Goal: Task Accomplishment & Management: Manage account settings

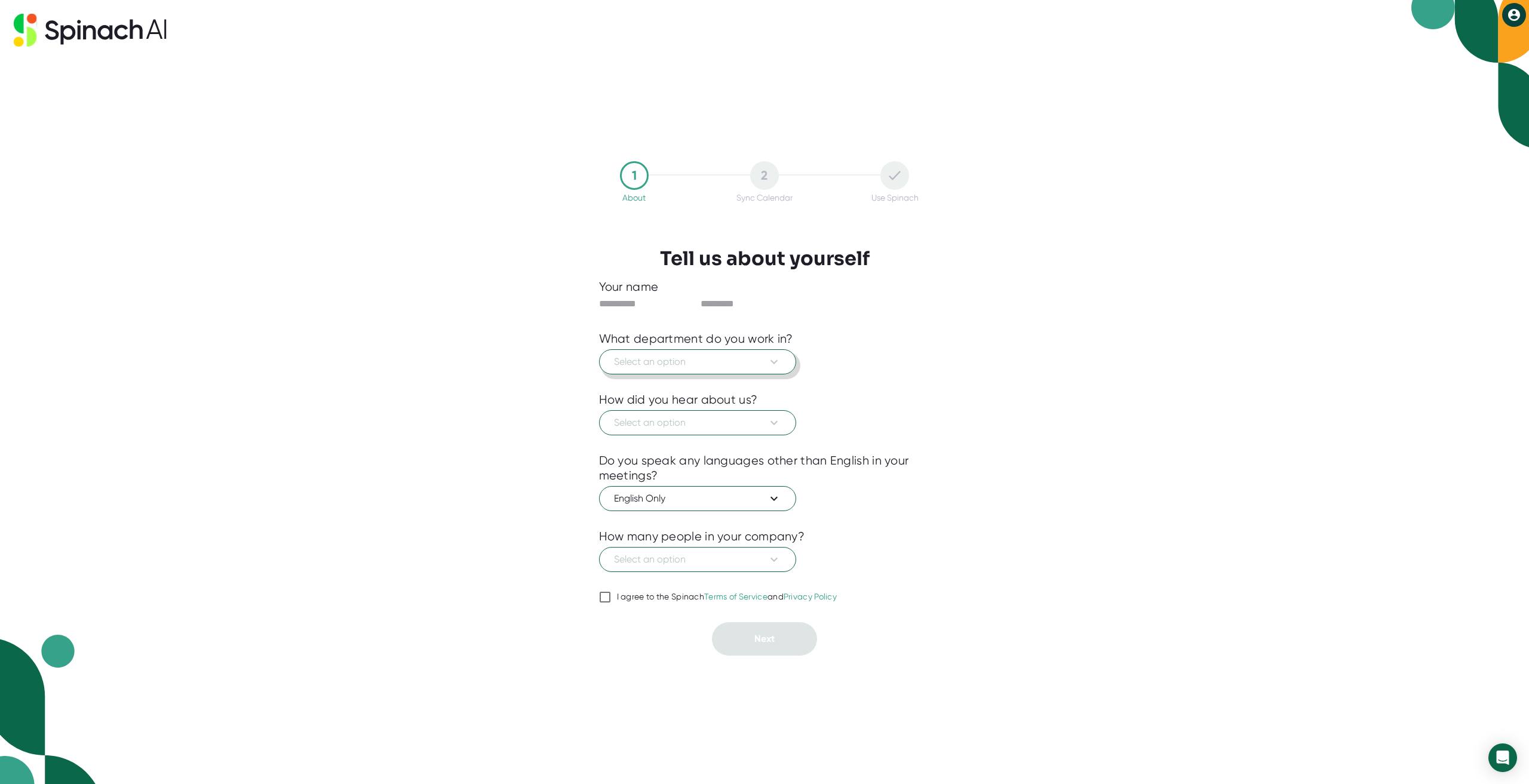
click at [699, 363] on span "Select an option" at bounding box center [698, 361] width 167 height 15
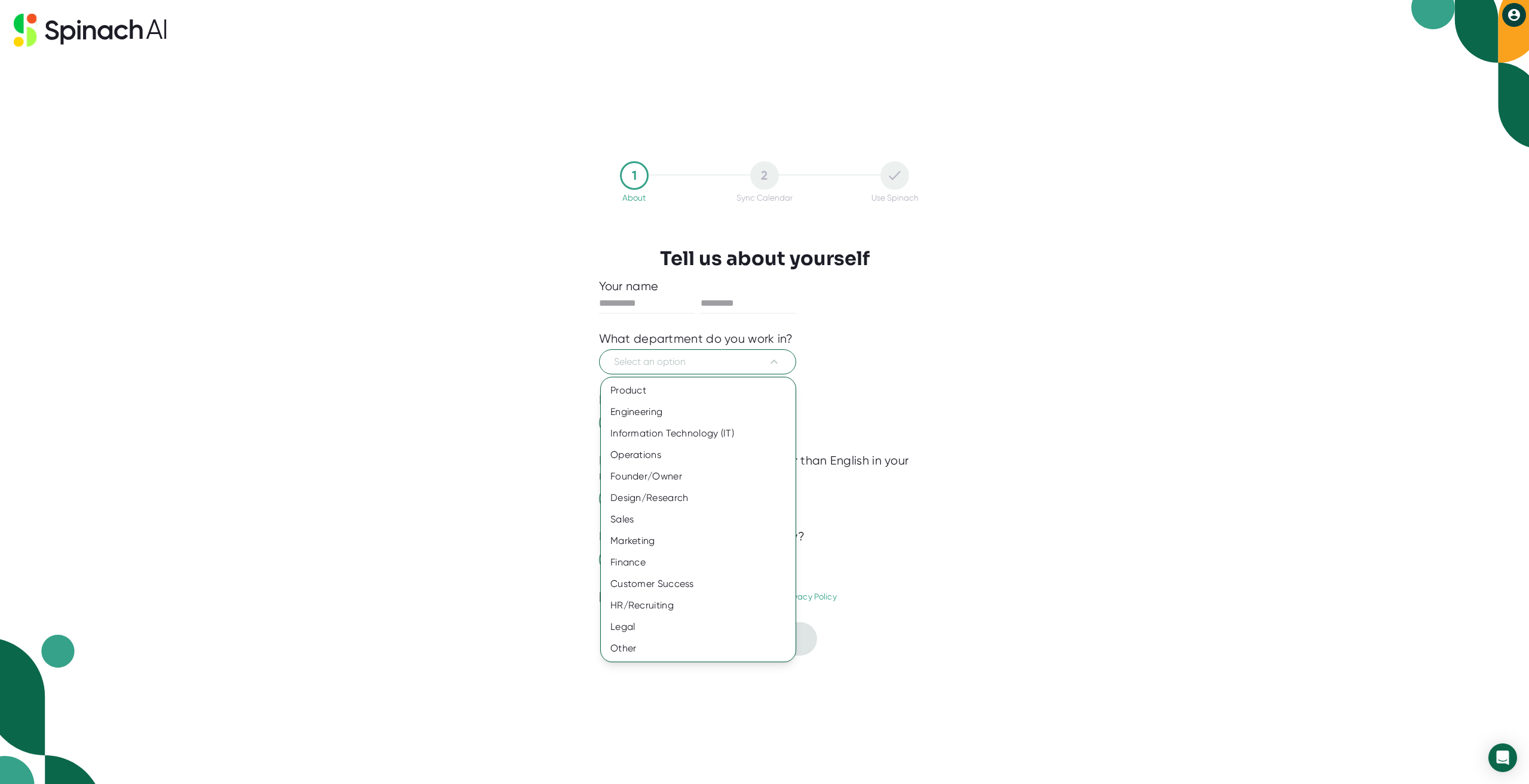
click at [696, 359] on div at bounding box center [764, 392] width 1529 height 784
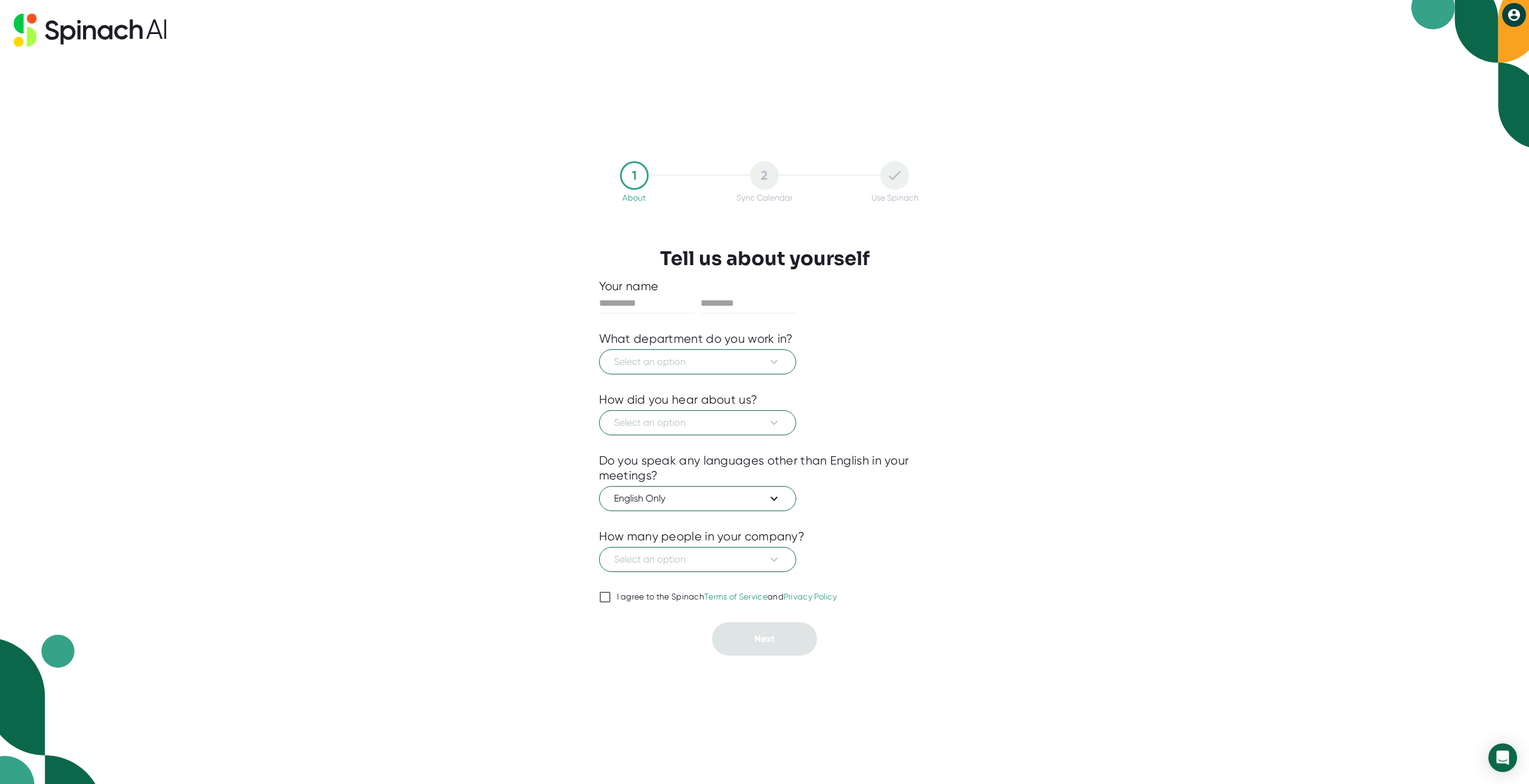
click at [604, 598] on input "I agree to the Spinach Terms of Service and Privacy Policy" at bounding box center [605, 597] width 12 height 15
click at [691, 359] on span "Select an option" at bounding box center [698, 361] width 167 height 15
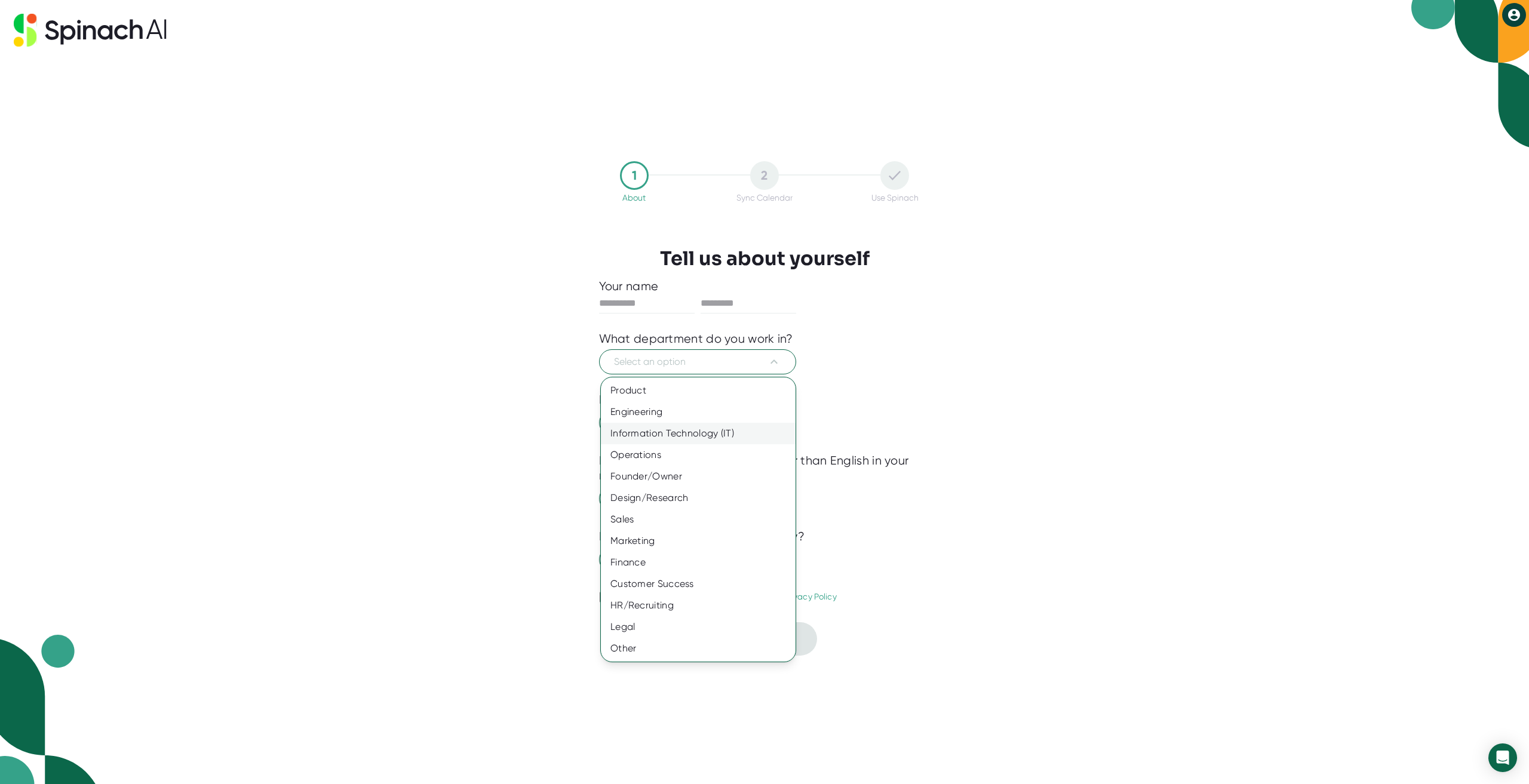
click at [660, 426] on div "Information Technology (IT)" at bounding box center [698, 433] width 195 height 22
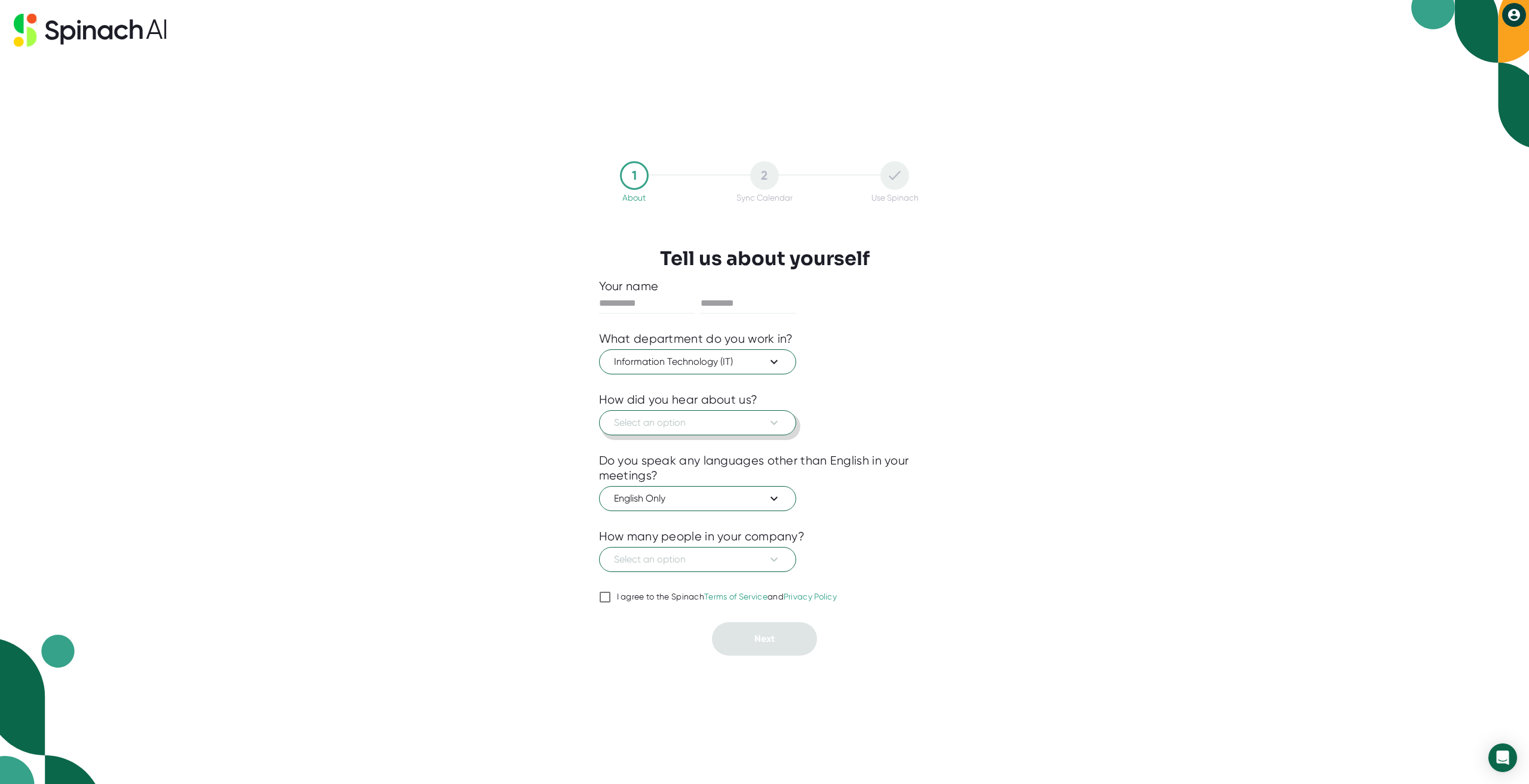
click at [663, 424] on span "Select an option" at bounding box center [698, 423] width 167 height 15
drag, startPoint x: 634, startPoint y: 624, endPoint x: 637, endPoint y: 610, distance: 14.3
click at [634, 622] on div "Other" at bounding box center [698, 623] width 195 height 22
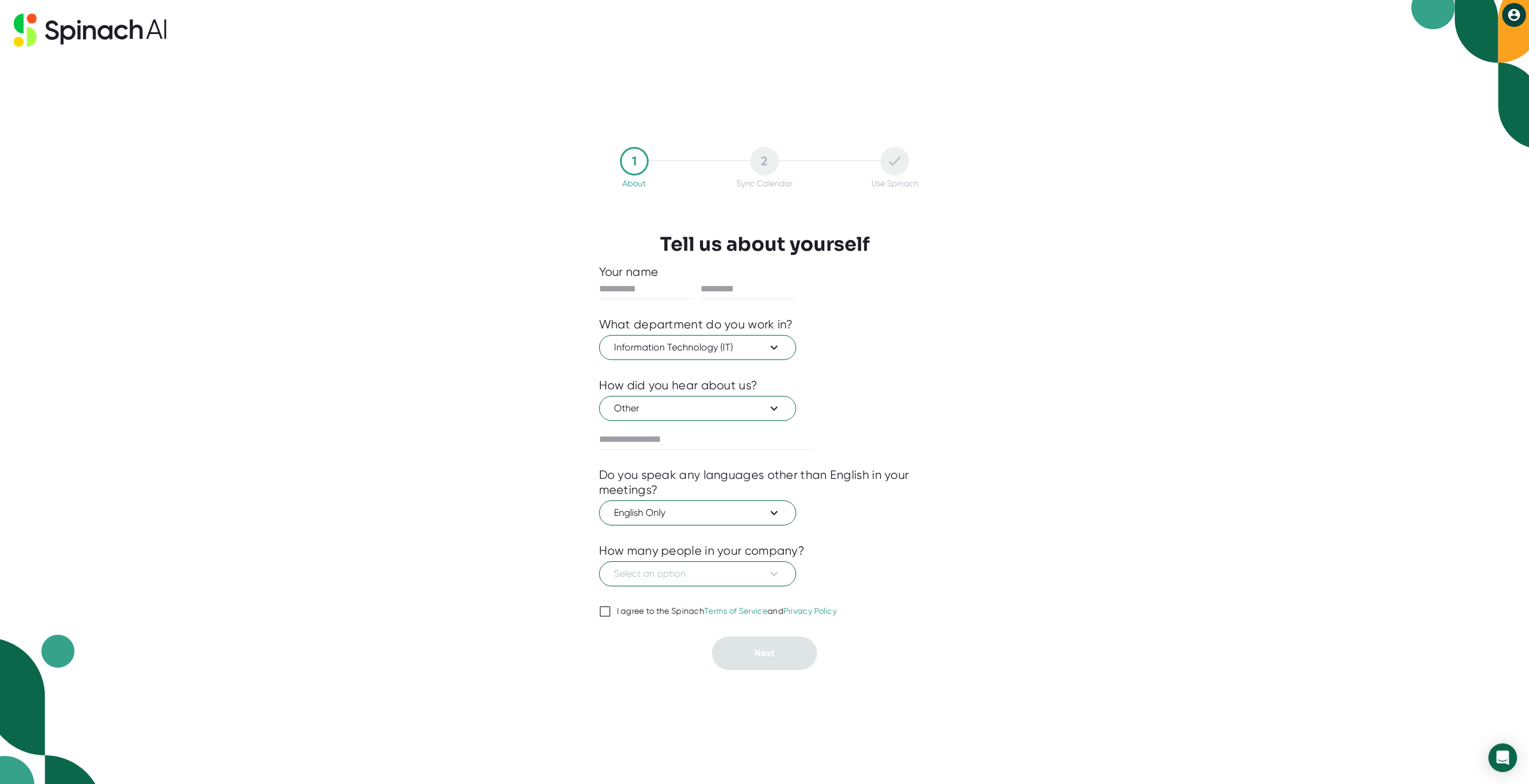
click at [603, 609] on input "I agree to the Spinach Terms of Service and Privacy Policy" at bounding box center [605, 611] width 12 height 15
click at [677, 575] on span "Select an option" at bounding box center [698, 573] width 167 height 15
click at [666, 690] on div "501-1000" at bounding box center [698, 688] width 195 height 22
drag, startPoint x: 1131, startPoint y: 586, endPoint x: 1114, endPoint y: 586, distance: 17.0
click at [1131, 585] on div "1 About 2 Sync Calendar Use Spinach Tell us about yourself Your name What depar…" at bounding box center [764, 392] width 1529 height 784
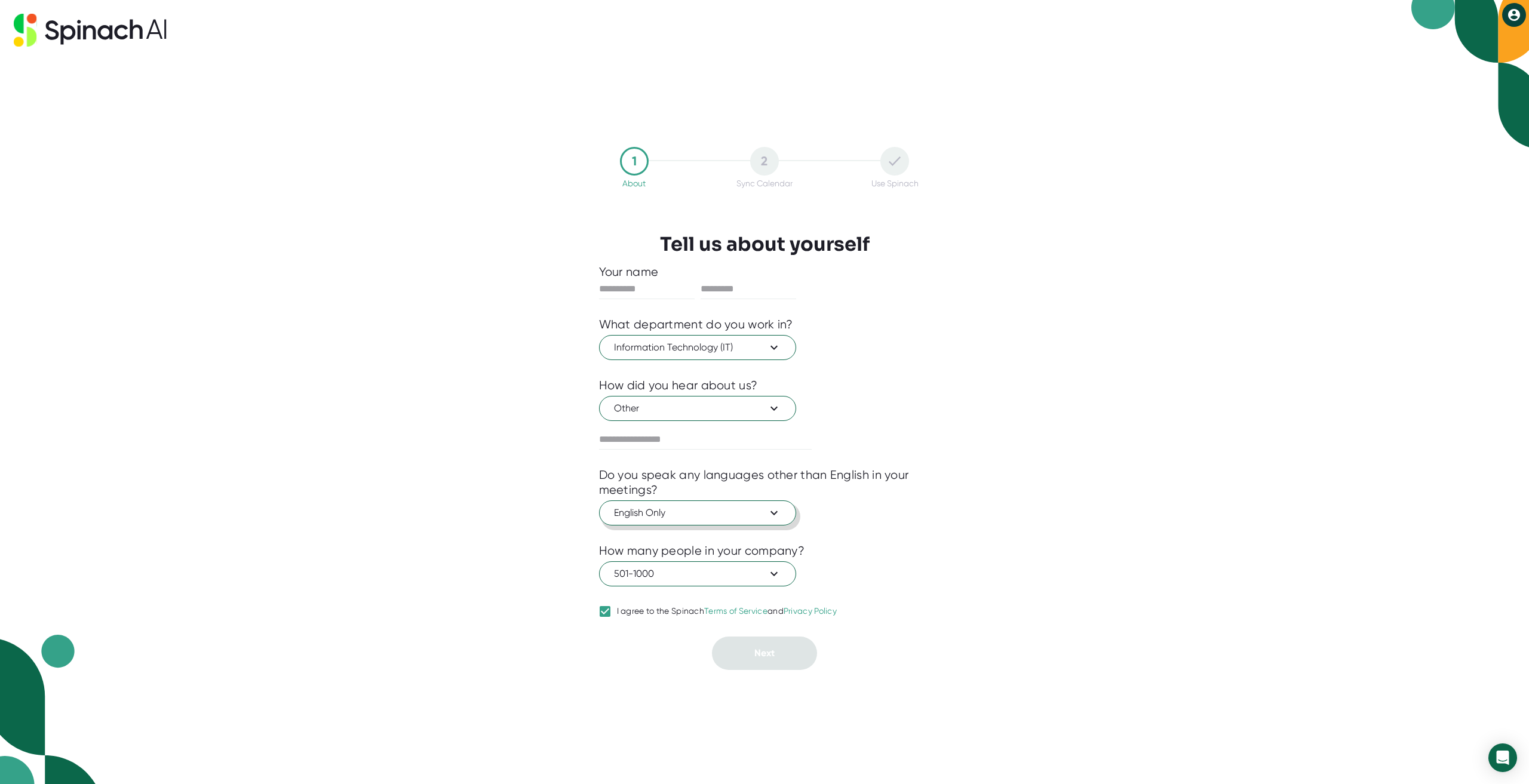
click at [697, 504] on button "English Only" at bounding box center [697, 513] width 197 height 25
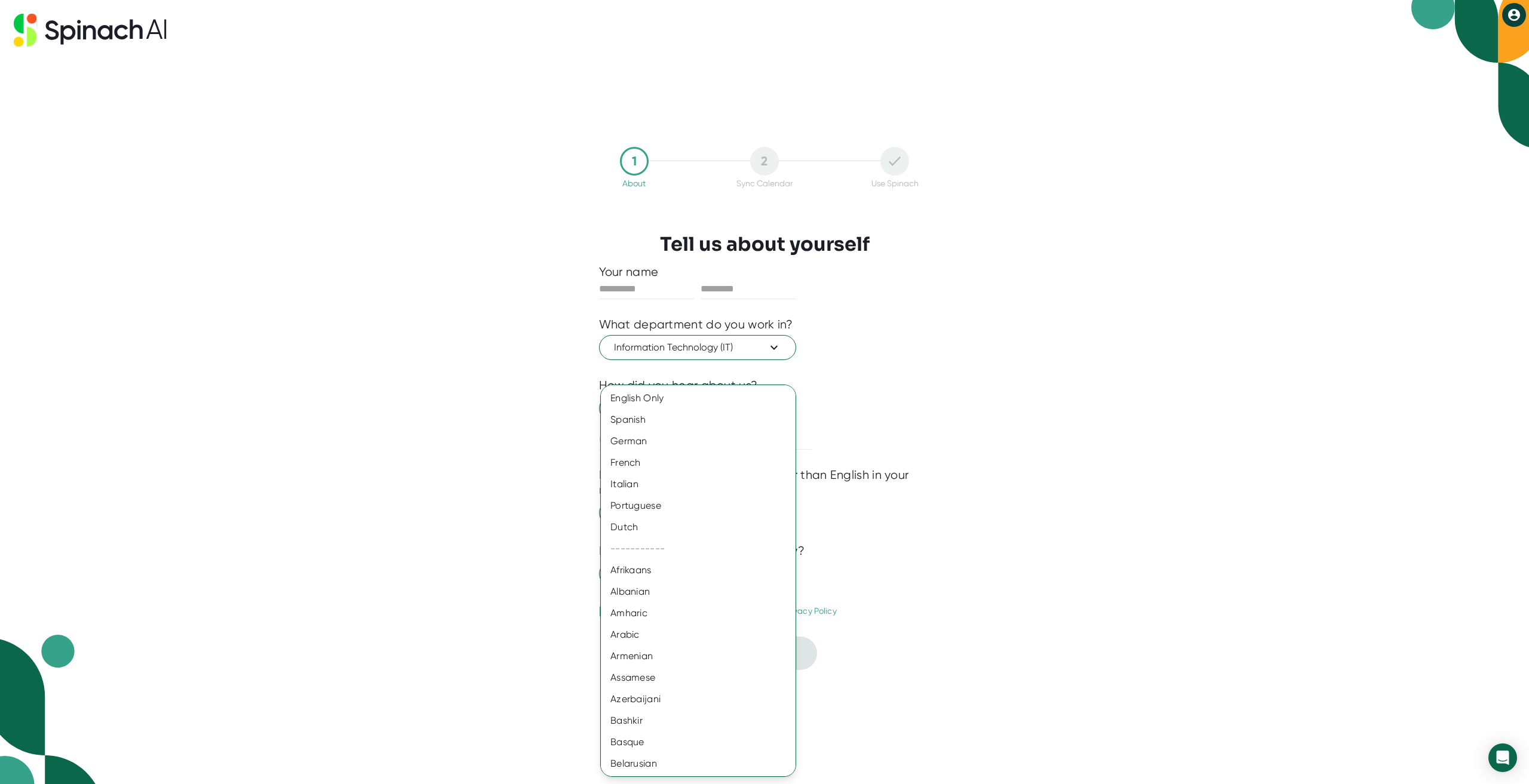
click at [1156, 508] on div at bounding box center [764, 392] width 1529 height 784
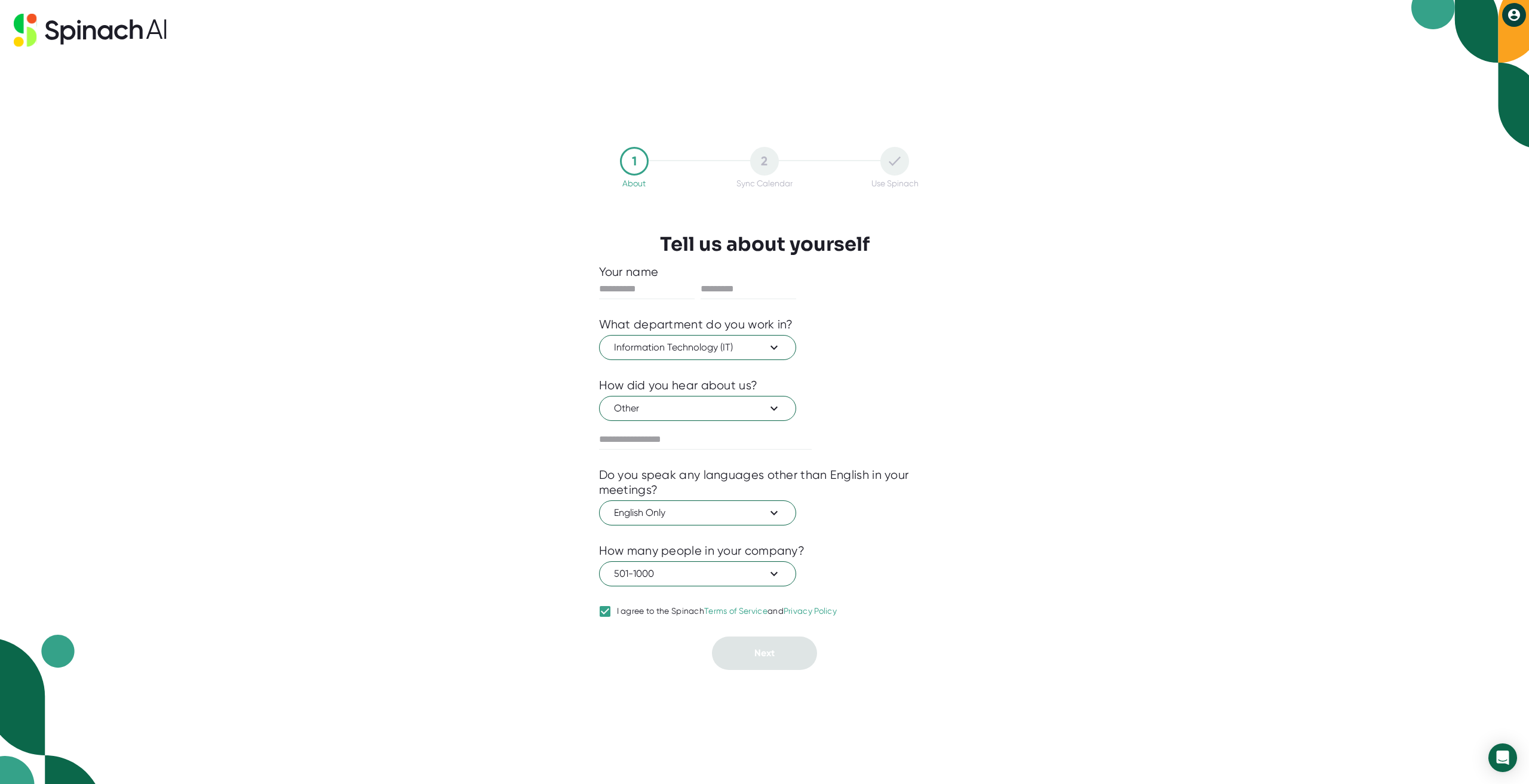
click at [605, 610] on input "I agree to the Spinach Terms of Service and Privacy Policy" at bounding box center [605, 611] width 12 height 15
checkbox input "false"
drag, startPoint x: 521, startPoint y: 422, endPoint x: 596, endPoint y: 335, distance: 114.9
click at [523, 421] on div "1 About 2 Sync Calendar Use Spinach Tell us about yourself Your name What depar…" at bounding box center [764, 392] width 1529 height 784
click at [621, 288] on input "text" at bounding box center [647, 289] width 95 height 19
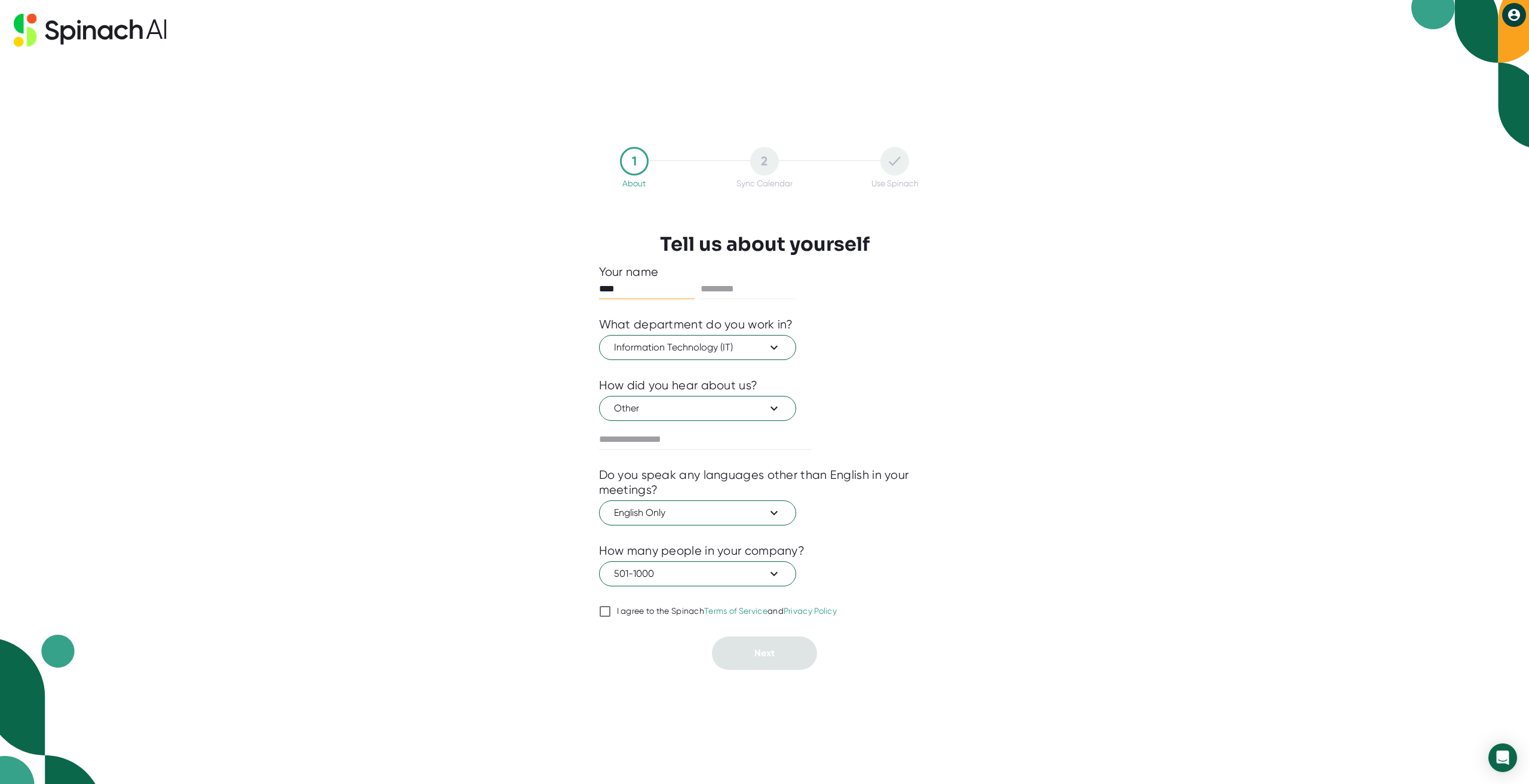
type input "****"
type input "*****"
click at [608, 610] on input "I agree to the Spinach Terms of Service and Privacy Policy" at bounding box center [605, 611] width 12 height 15
checkbox input "true"
click at [754, 651] on span "Next" at bounding box center [764, 652] width 20 height 11
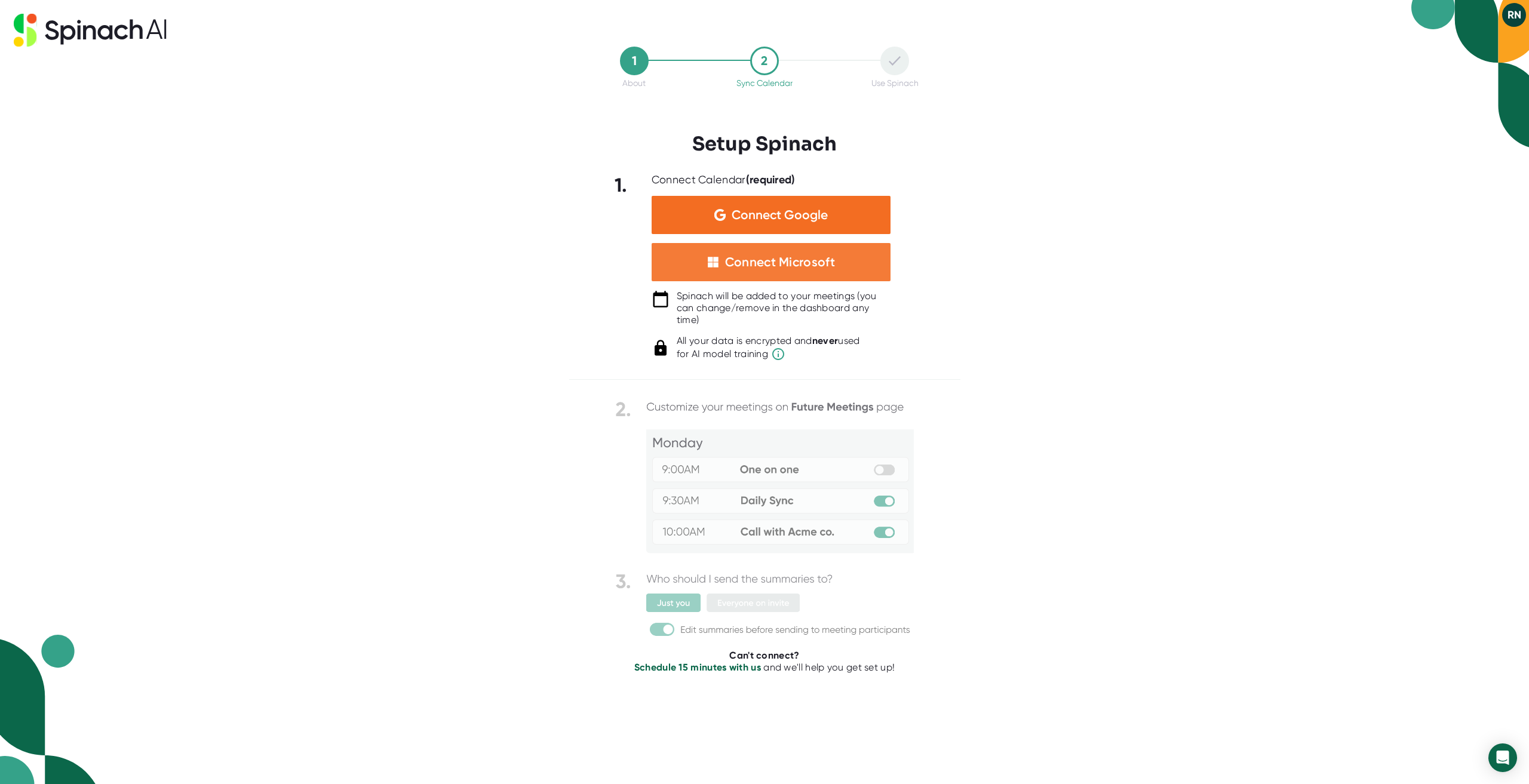
click at [770, 264] on div "Connect Microsoft" at bounding box center [780, 262] width 110 height 16
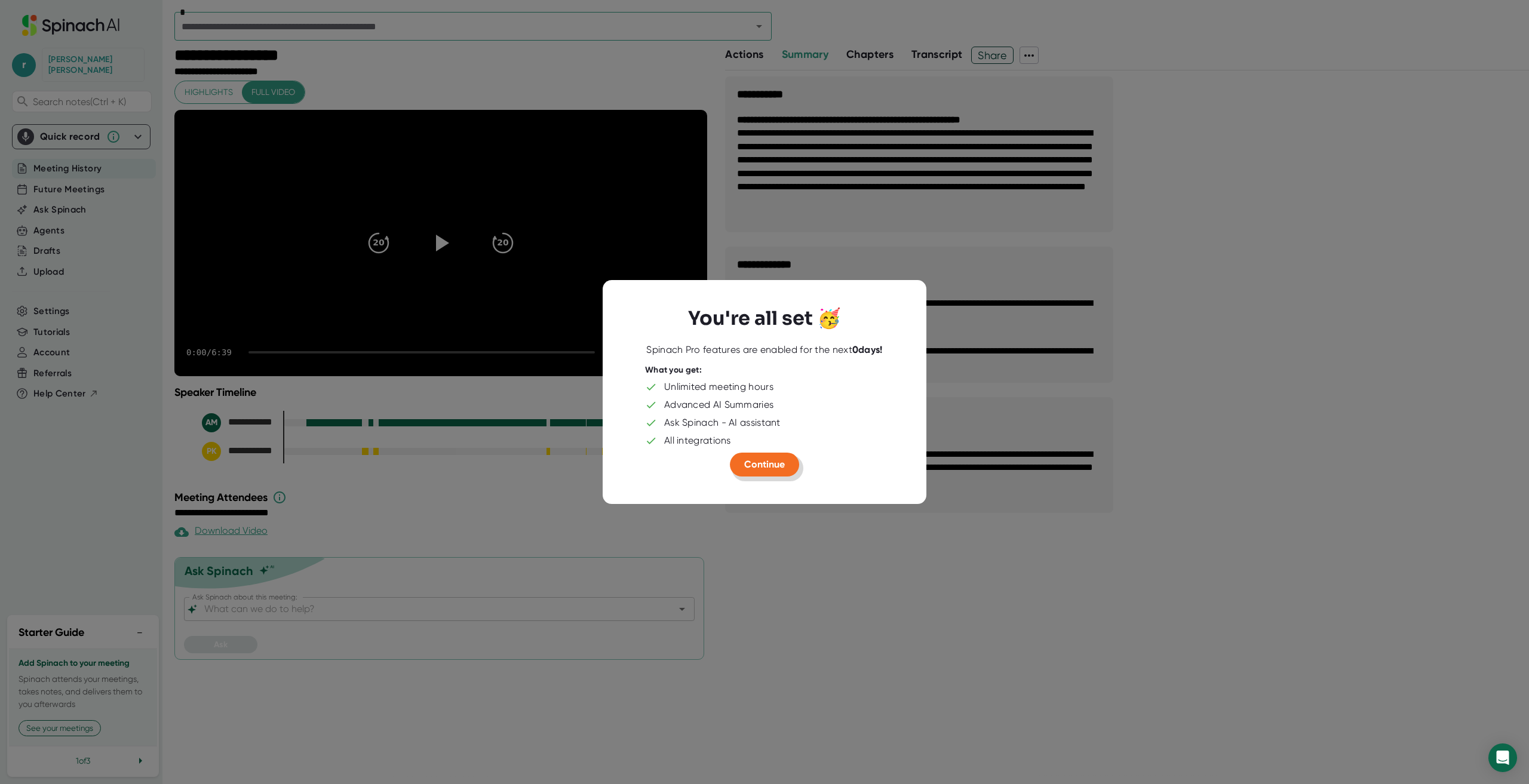
click at [778, 462] on span "Continue" at bounding box center [764, 463] width 41 height 11
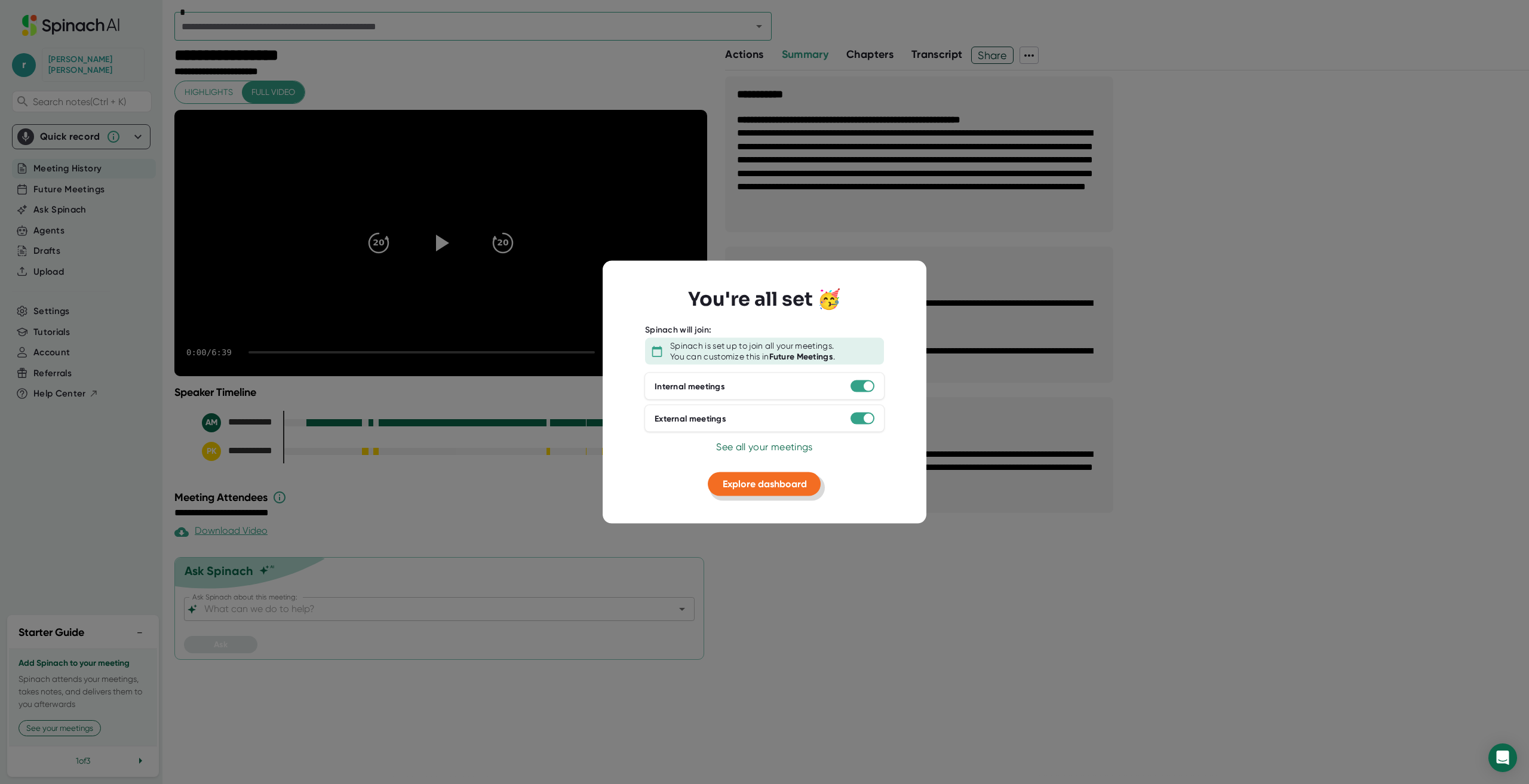
drag, startPoint x: 764, startPoint y: 487, endPoint x: 763, endPoint y: 495, distance: 8.1
click at [764, 486] on span "Explore dashboard" at bounding box center [764, 483] width 84 height 11
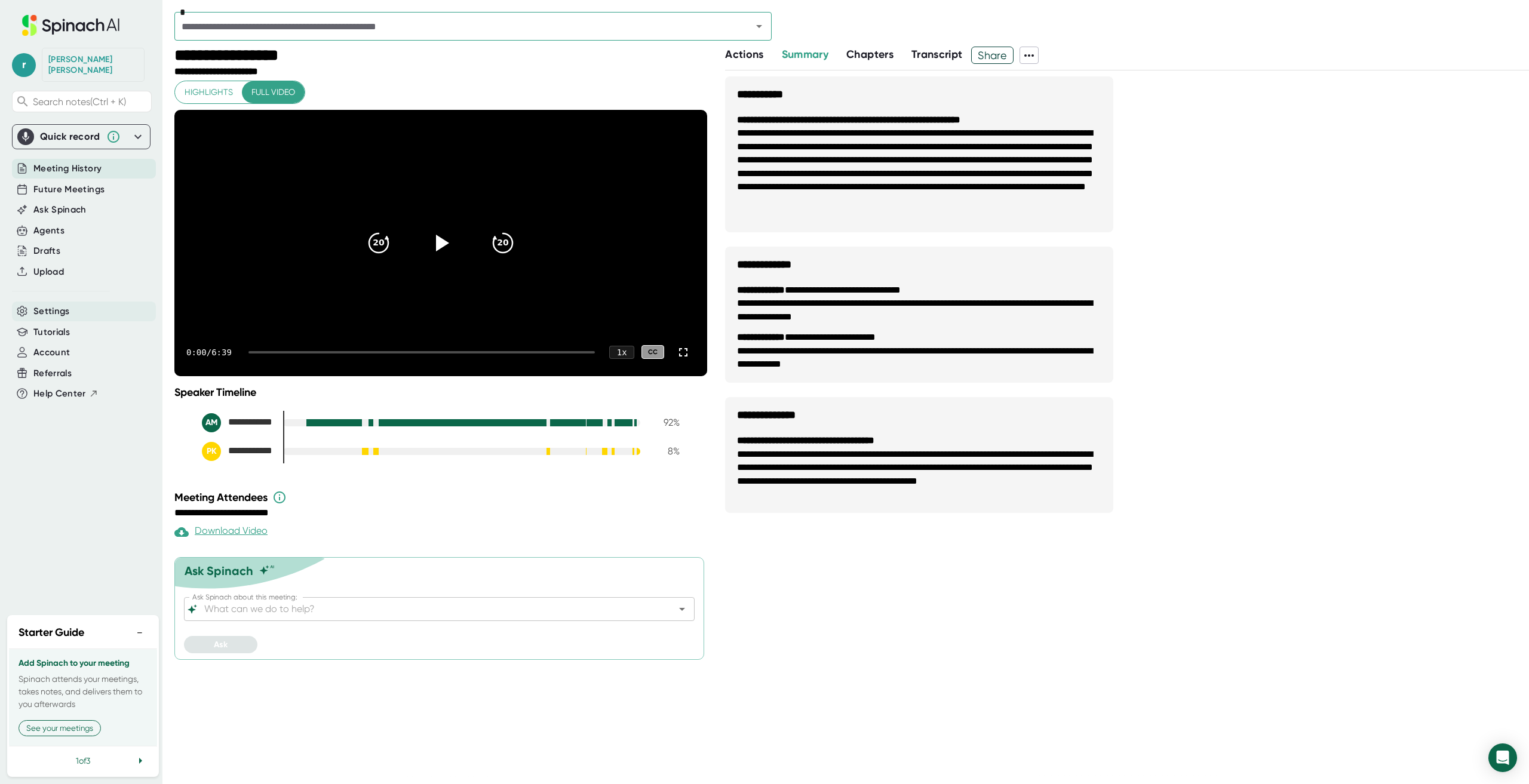
click at [53, 305] on span "Settings" at bounding box center [52, 312] width 36 height 14
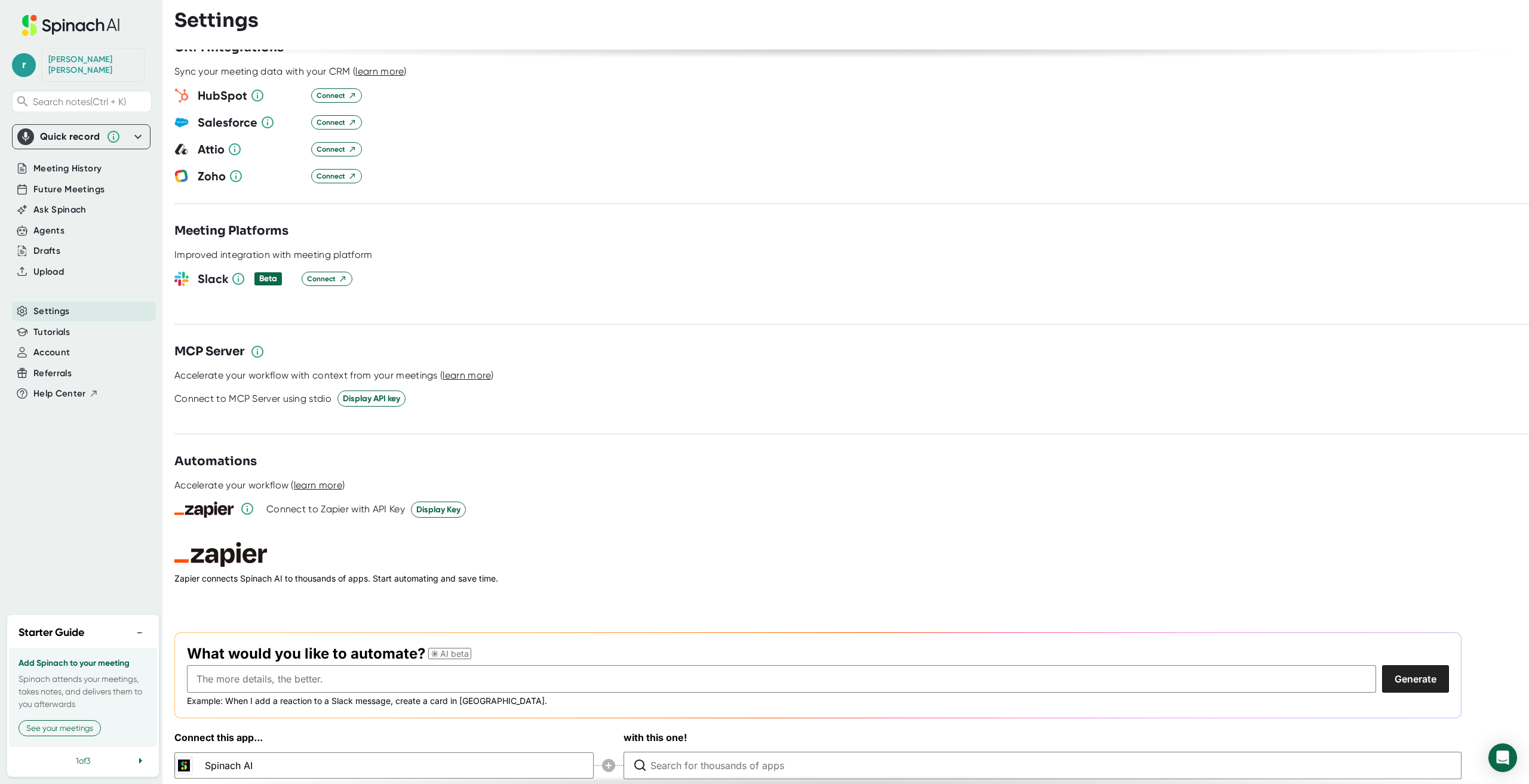
scroll to position [1286, 0]
click at [64, 346] on span "Account" at bounding box center [52, 353] width 36 height 14
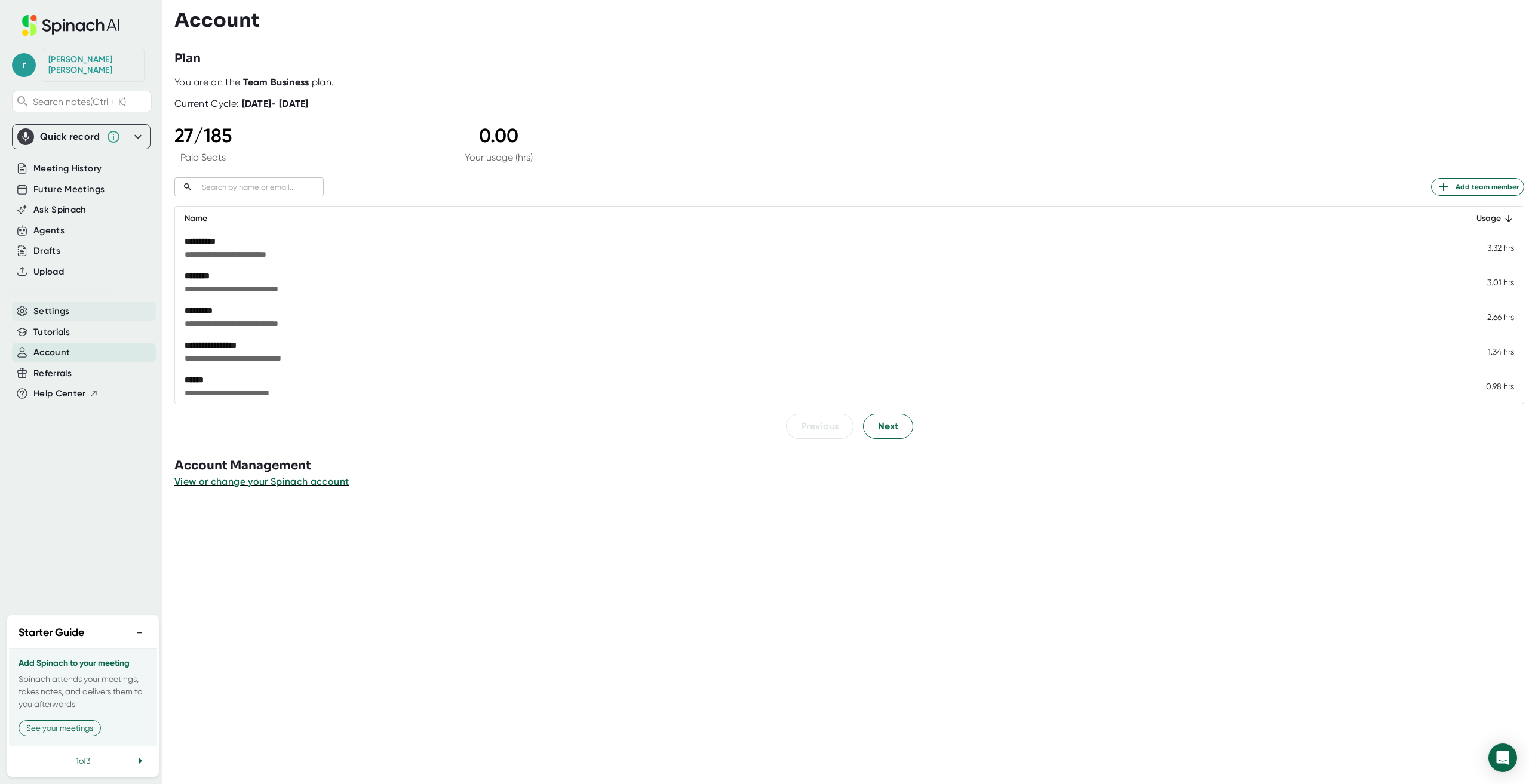
click at [57, 305] on span "Settings" at bounding box center [52, 312] width 36 height 14
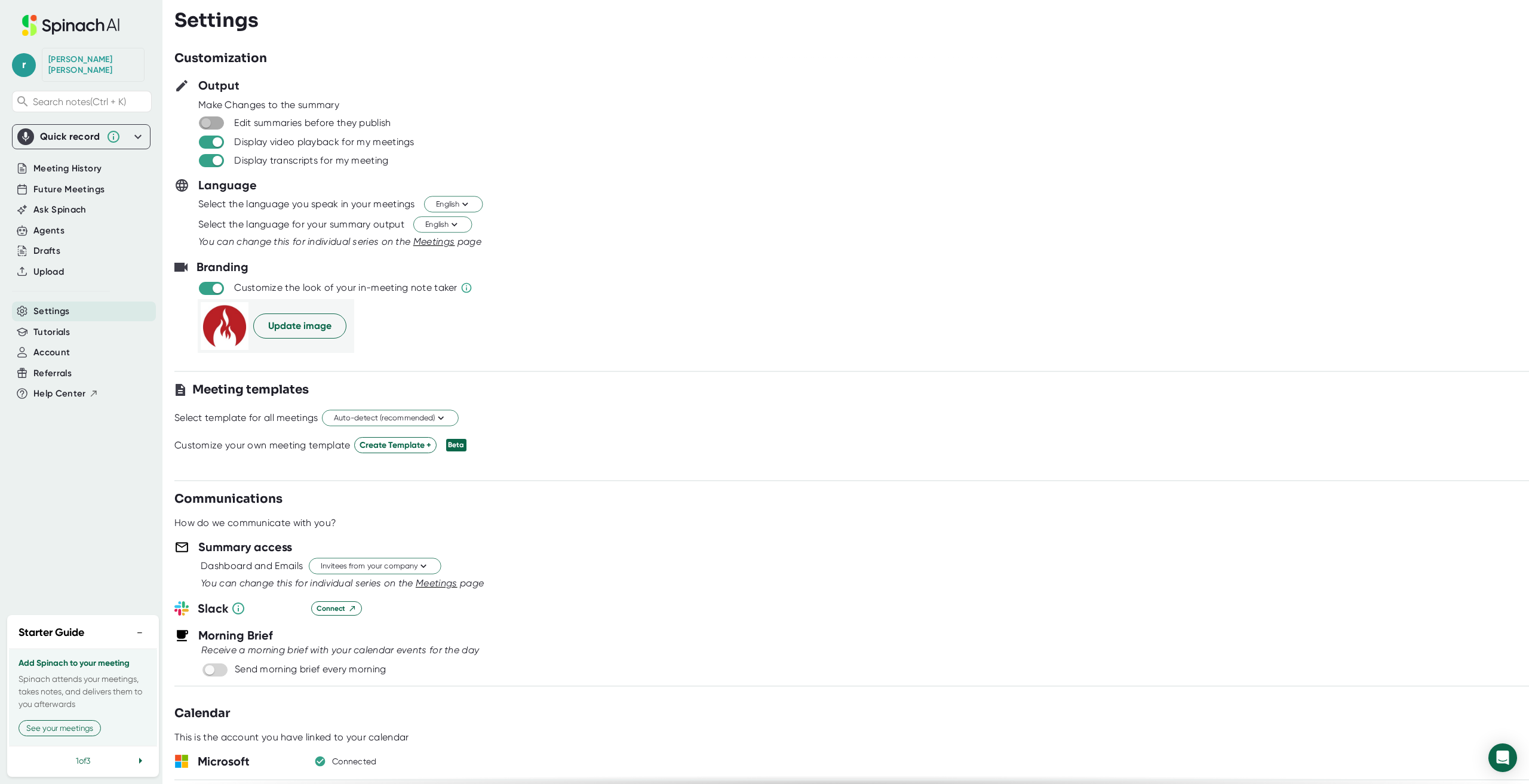
click at [215, 125] on input "checkbox" at bounding box center [205, 123] width 34 height 10
click at [213, 120] on span at bounding box center [211, 122] width 25 height 13
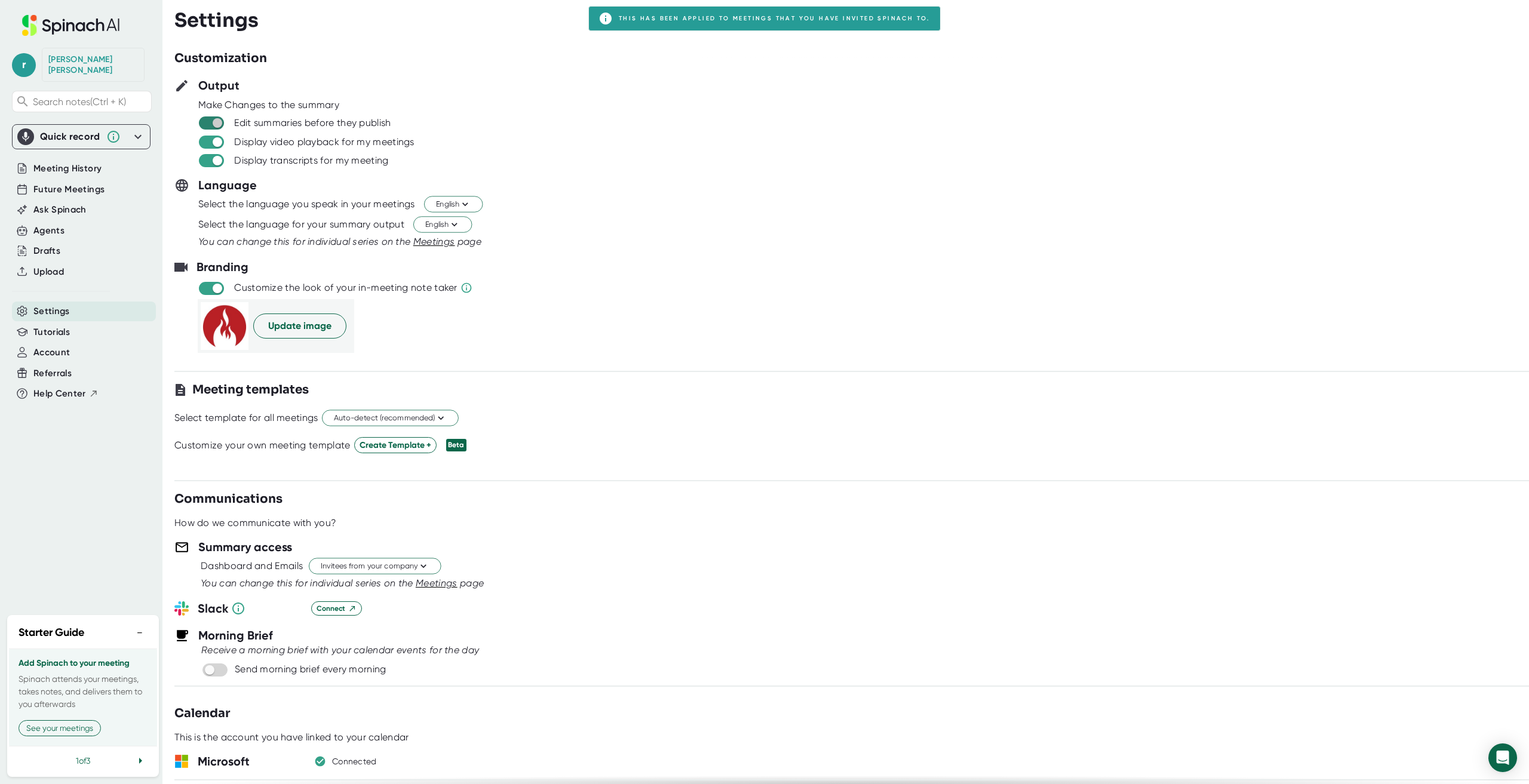
click at [219, 123] on input "checkbox" at bounding box center [217, 123] width 34 height 10
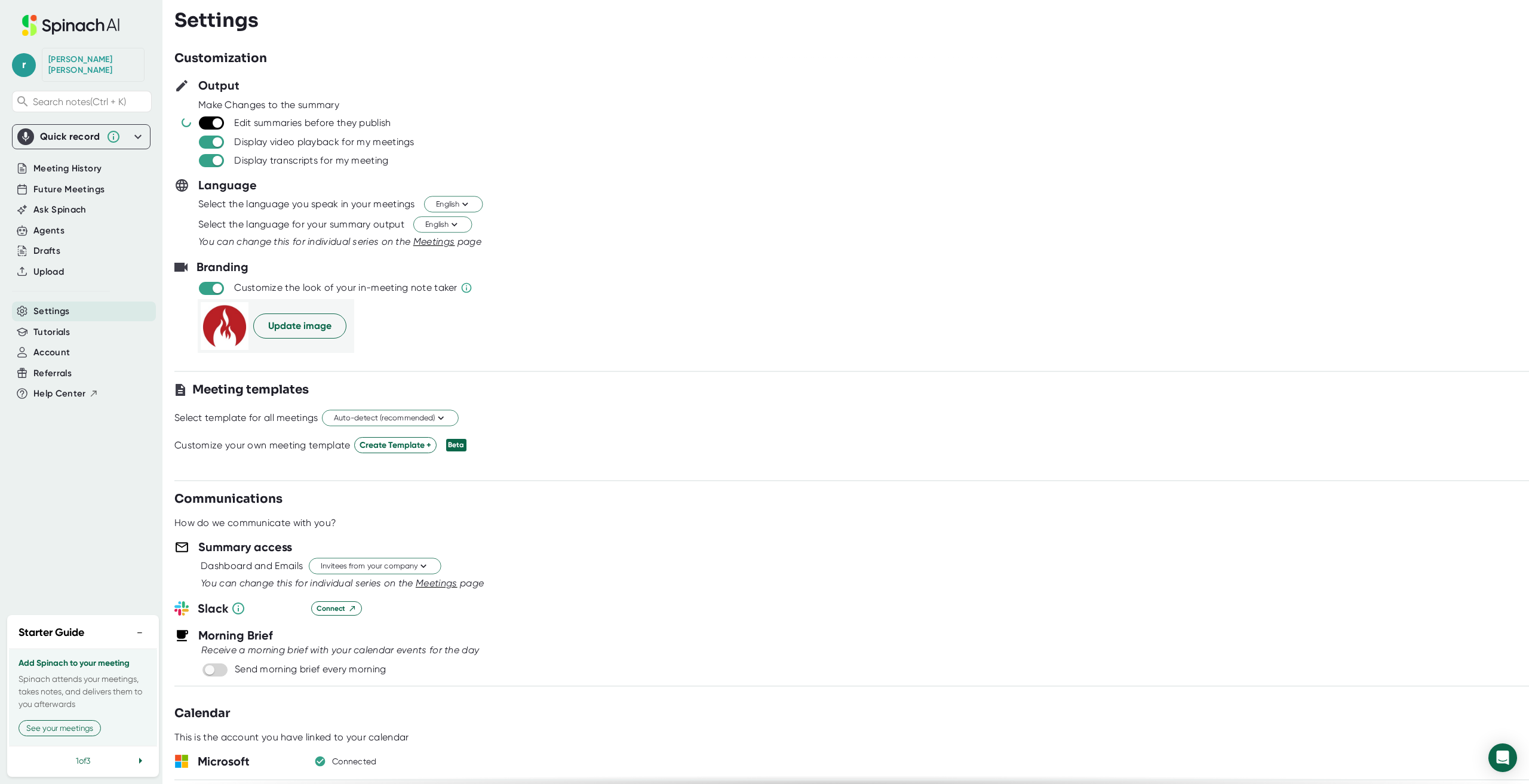
checkbox input "false"
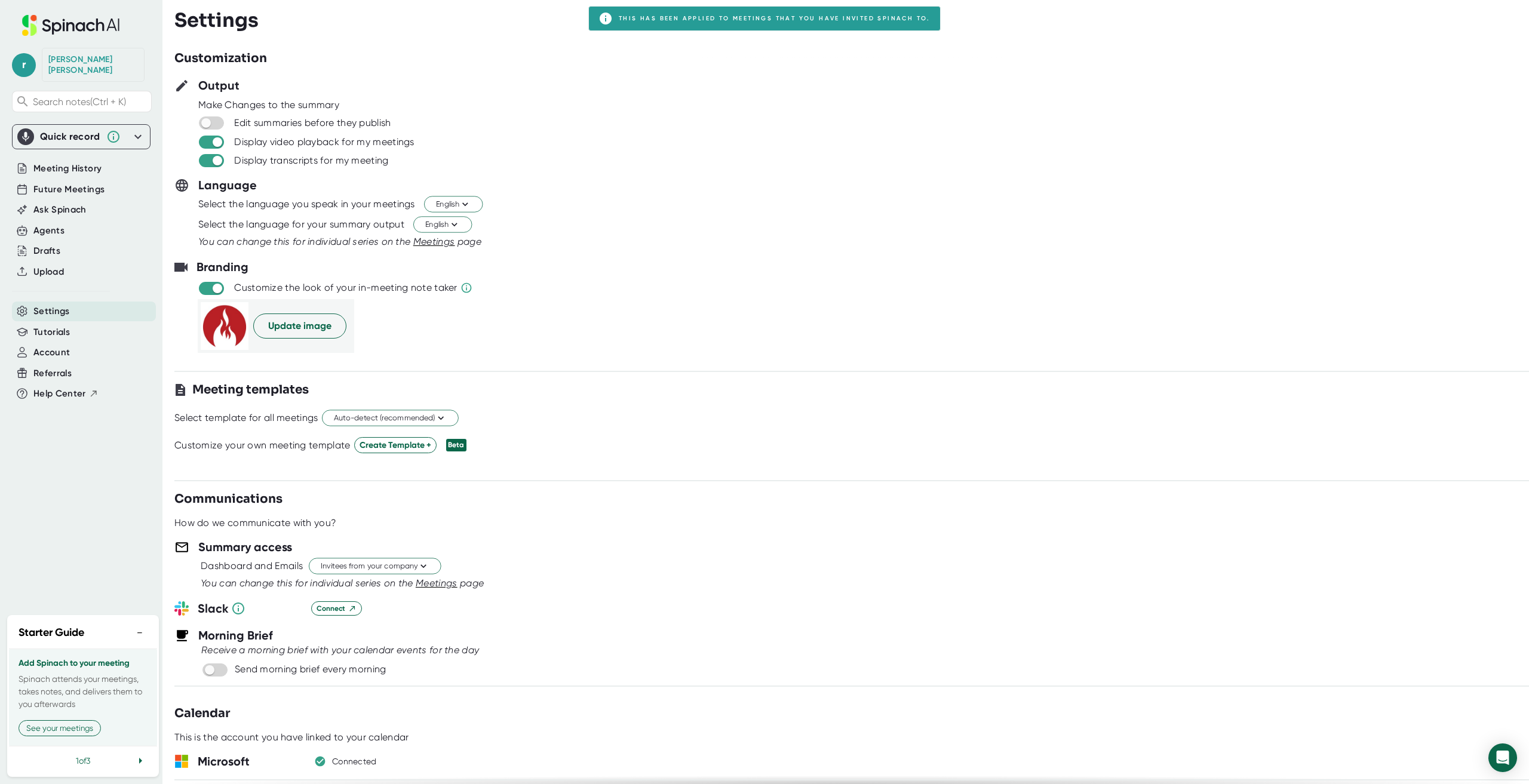
click at [666, 172] on div at bounding box center [851, 172] width 1355 height 9
